Goal: Information Seeking & Learning: Understand process/instructions

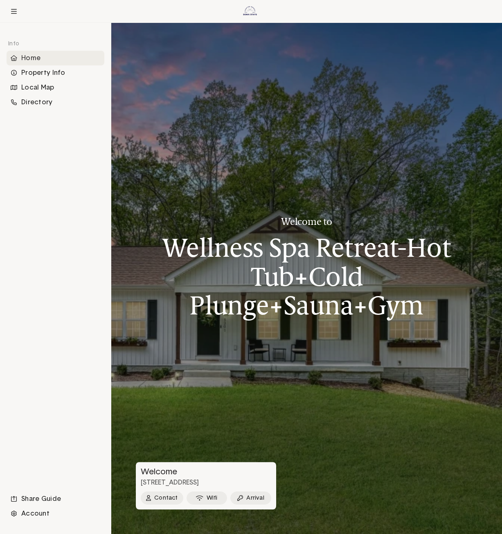
drag, startPoint x: 302, startPoint y: 358, endPoint x: 301, endPoint y: 207, distance: 150.9
click at [301, 210] on div "Welcome to Wellness Spa Retreat-Hot Tub+Cold Plunge+Sauna+Gym Welcome [STREET_A…" at bounding box center [307, 278] width 342 height 511
click at [49, 73] on div "Property Info" at bounding box center [56, 72] width 98 height 15
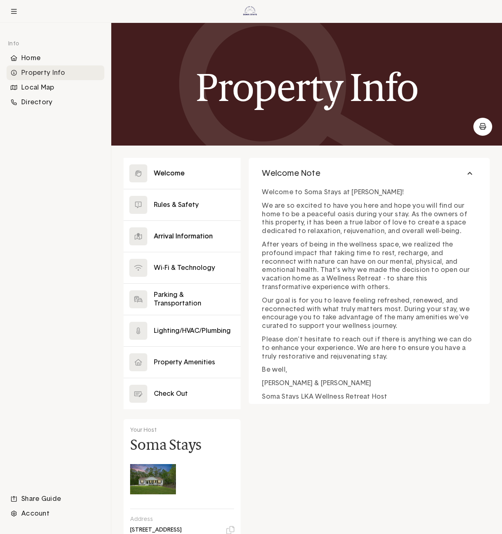
scroll to position [125, 0]
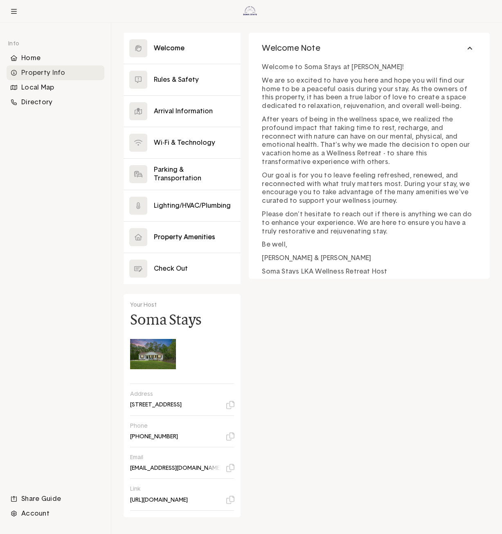
click at [198, 237] on button at bounding box center [182, 237] width 117 height 31
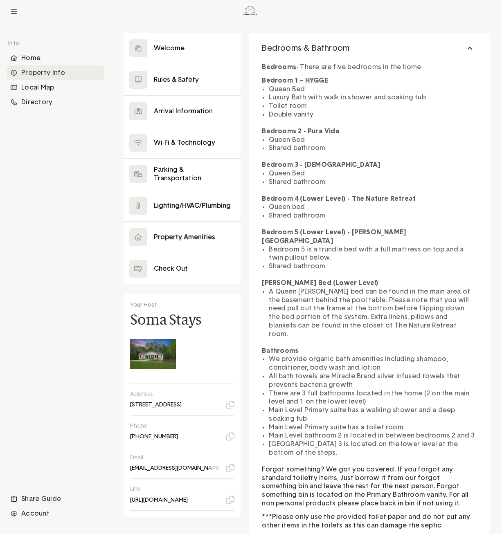
click at [173, 206] on button at bounding box center [182, 205] width 117 height 31
click at [173, 177] on button at bounding box center [182, 174] width 117 height 31
click at [170, 153] on button at bounding box center [182, 142] width 117 height 31
